Goal: Task Accomplishment & Management: Manage account settings

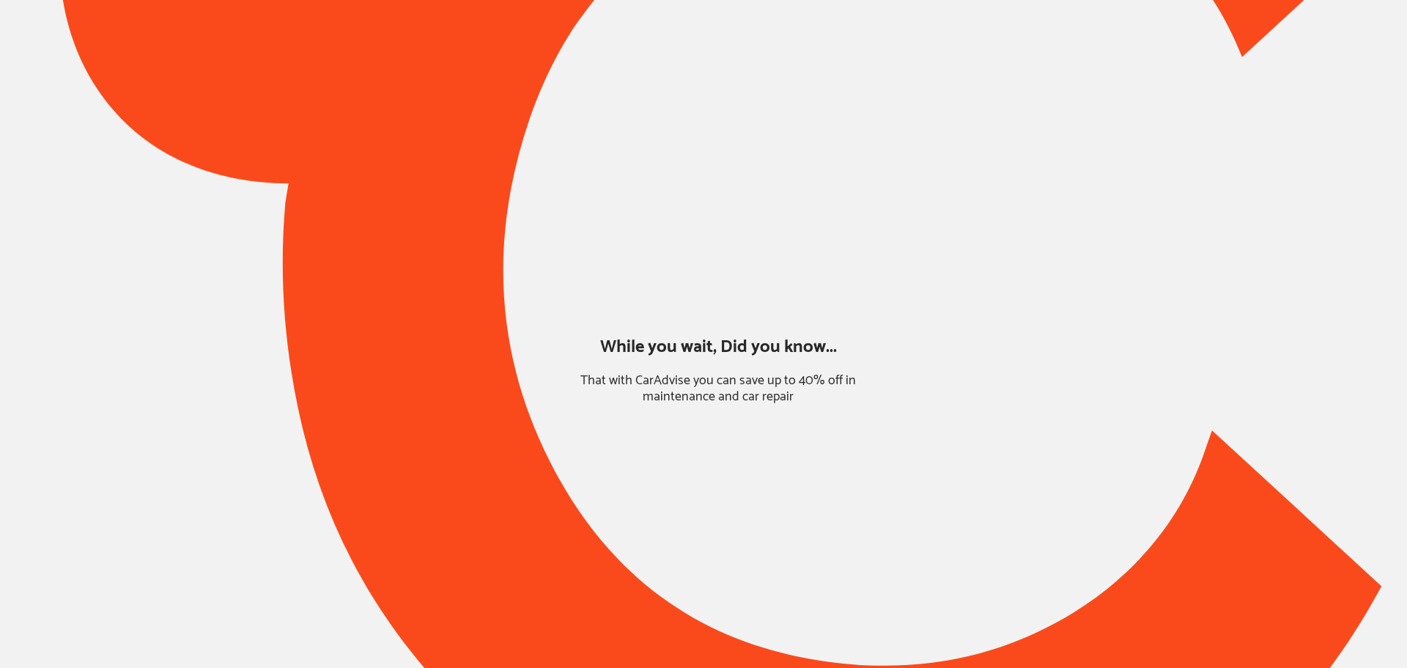
type input "*****"
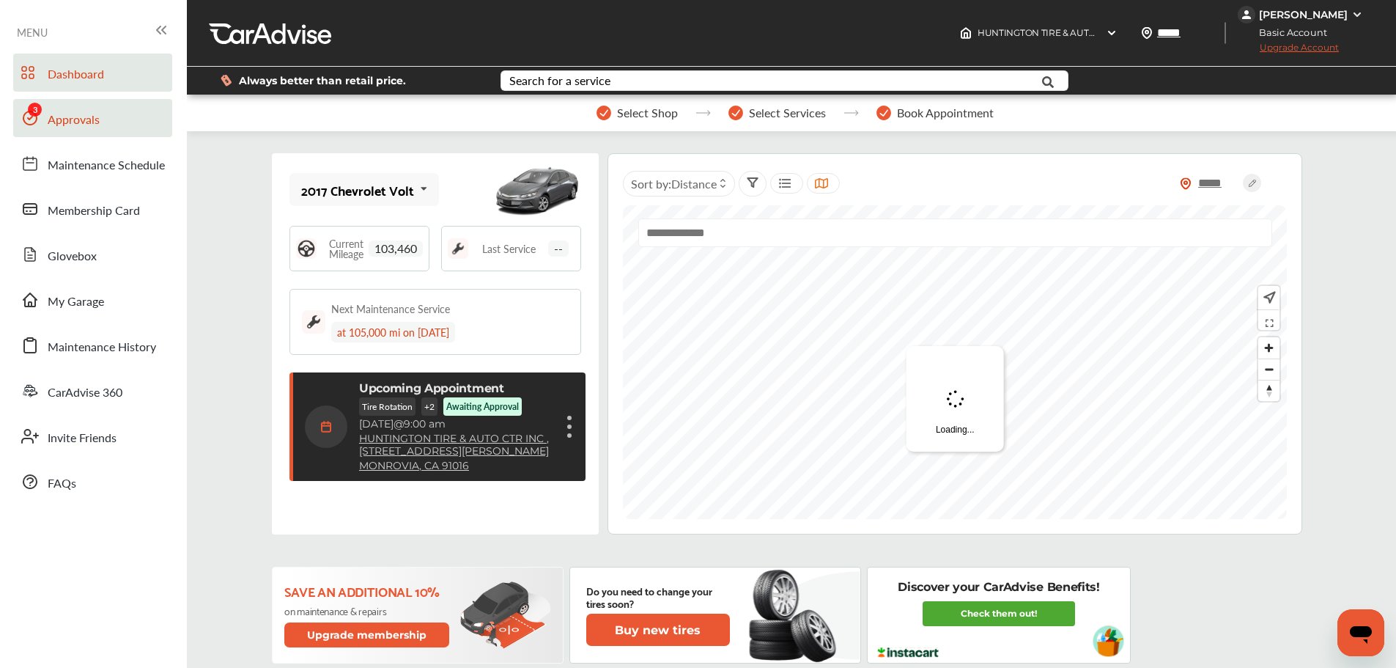
click at [113, 125] on link "Approvals" at bounding box center [92, 118] width 159 height 38
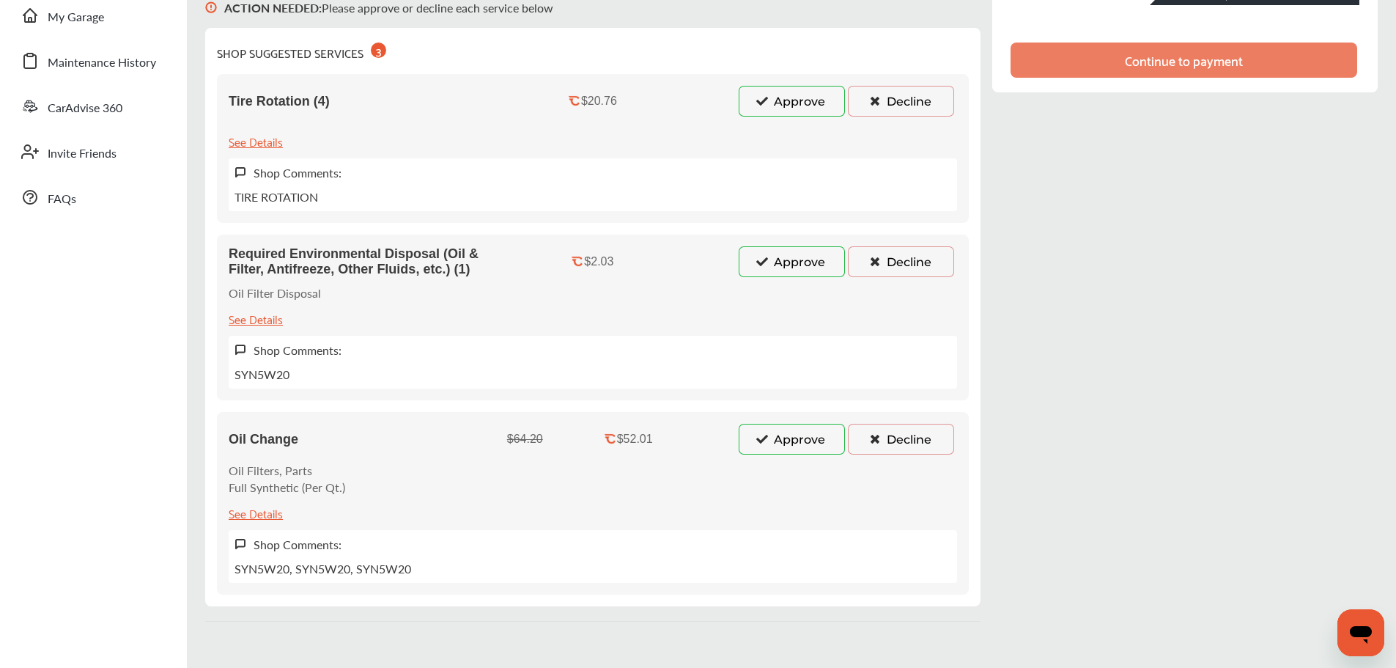
scroll to position [293, 0]
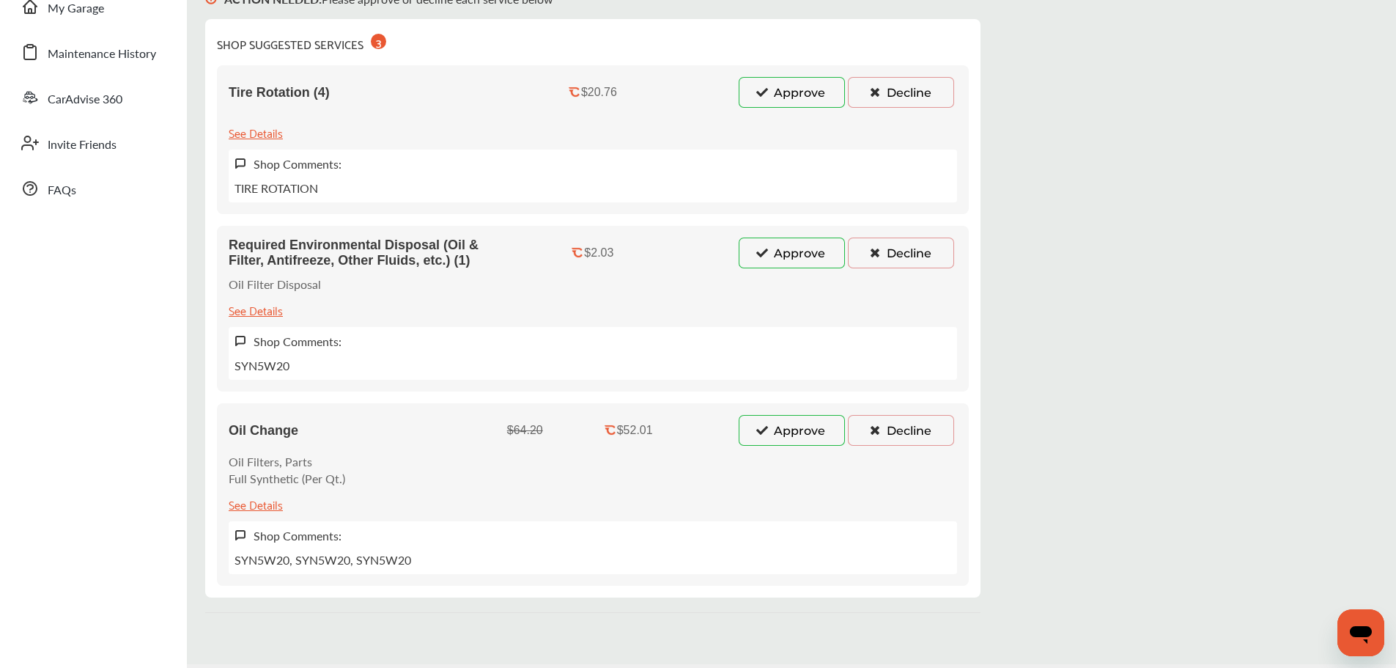
click at [803, 427] on button "Approve" at bounding box center [792, 430] width 106 height 31
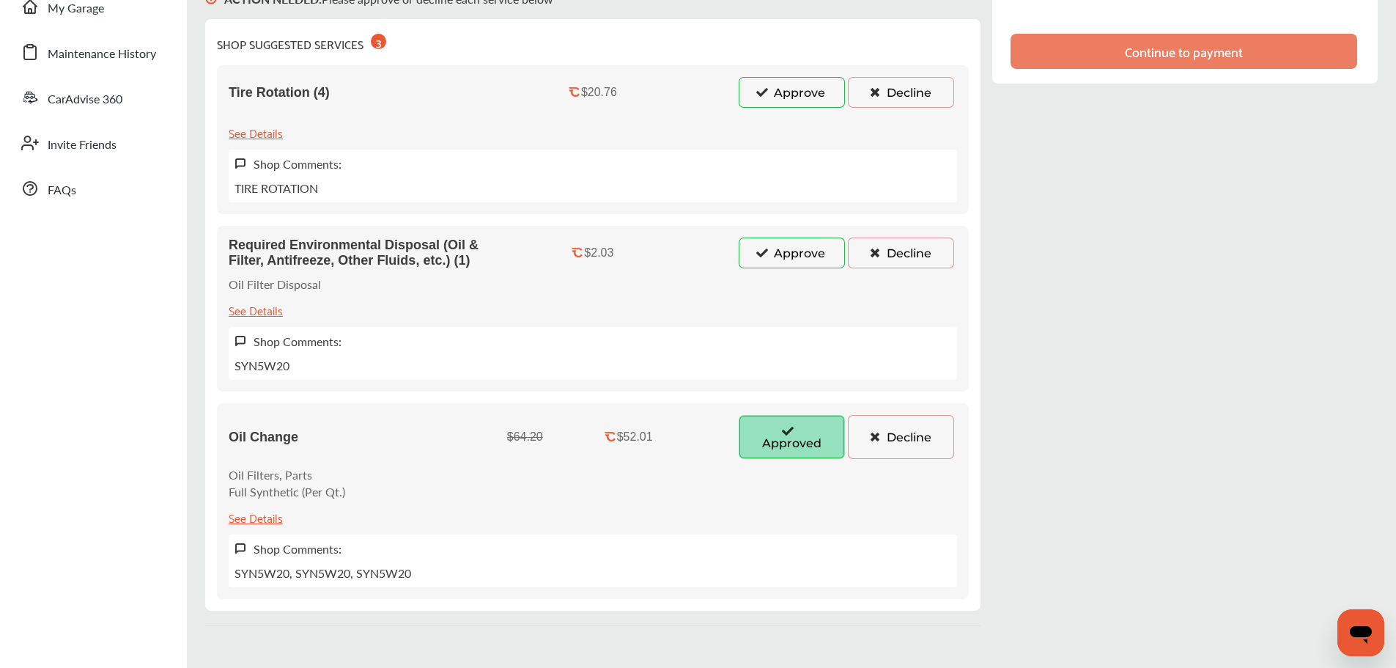
click at [797, 266] on button "Approve" at bounding box center [792, 253] width 106 height 31
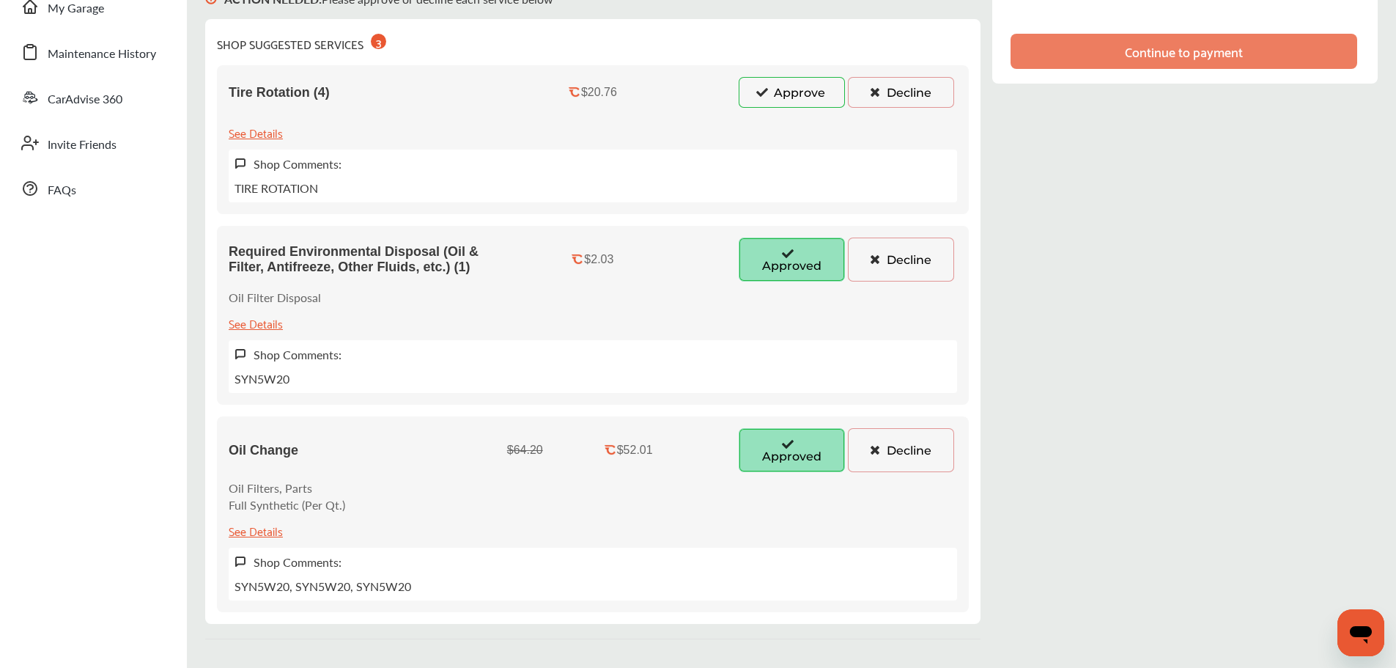
click at [797, 93] on button "Approve" at bounding box center [792, 92] width 106 height 31
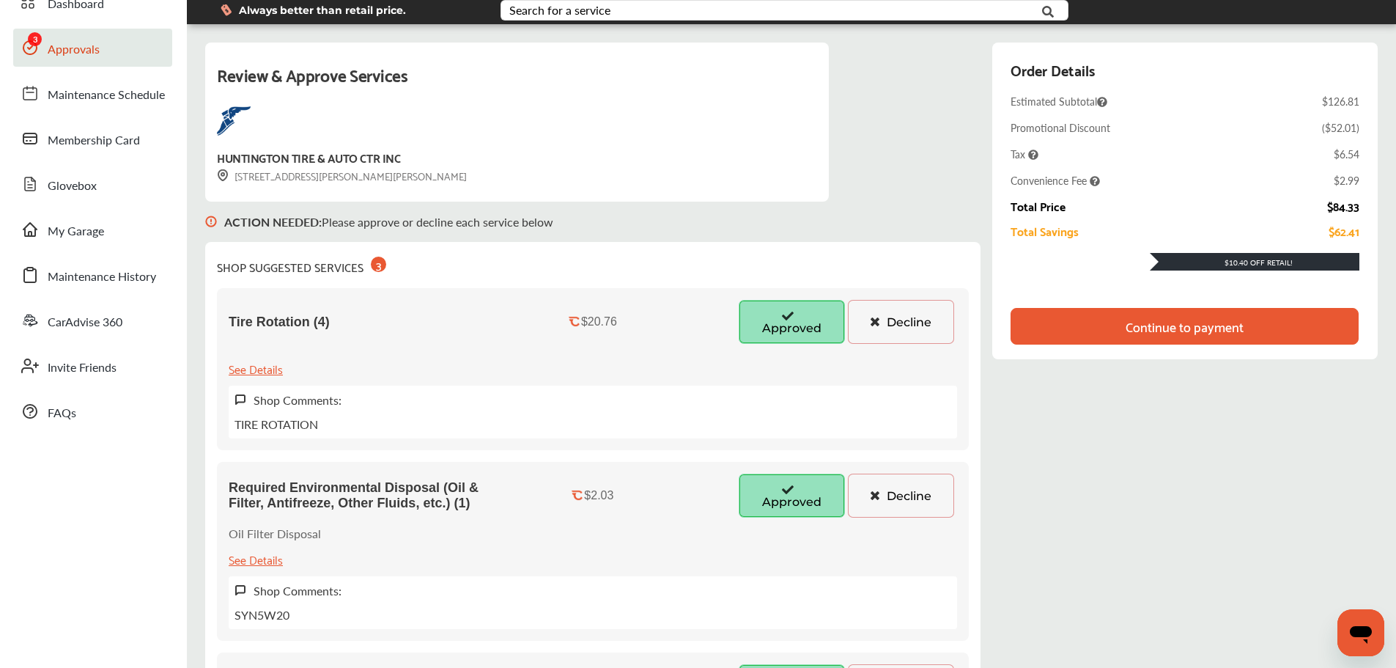
scroll to position [0, 0]
